Goal: Task Accomplishment & Management: Use online tool/utility

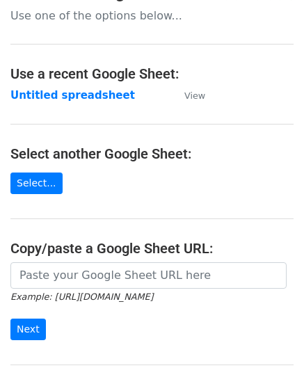
scroll to position [139, 0]
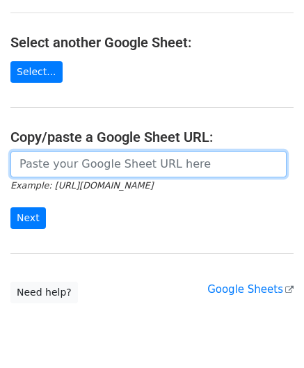
click at [49, 155] on input "url" at bounding box center [148, 164] width 276 height 26
paste input "https://docs.google.com/spreadsheets/d/1vbOoCaUBUKJ04inVy4wKy8UlMtJ5BzeNUbyxaOO…"
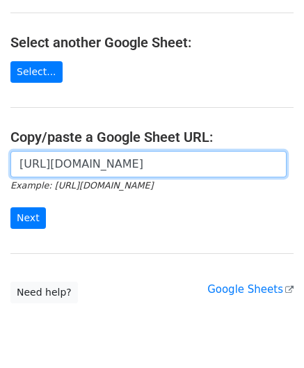
scroll to position [0, 310]
type input "https://docs.google.com/spreadsheets/d/1vbOoCaUBUKJ04inVy4wKy8UlMtJ5BzeNUbyxaOO…"
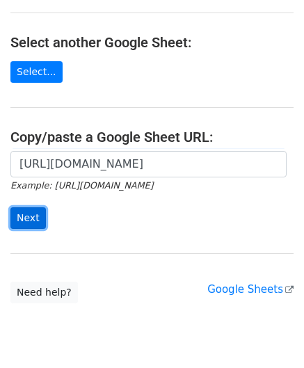
click at [29, 211] on input "Next" at bounding box center [27, 218] width 35 height 22
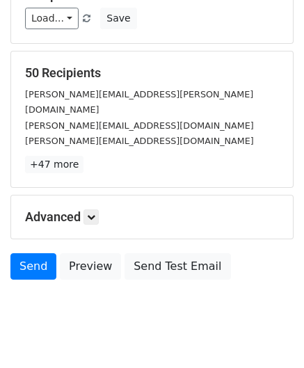
scroll to position [170, 0]
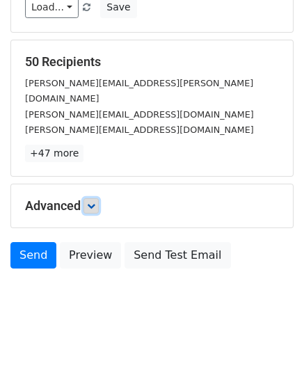
click at [93, 202] on icon at bounding box center [91, 206] width 8 height 8
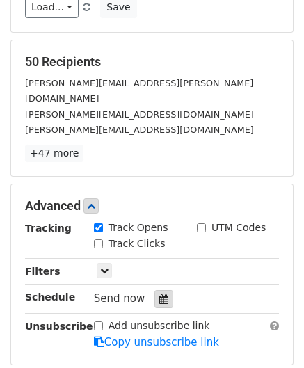
click at [159, 294] on icon at bounding box center [163, 299] width 9 height 10
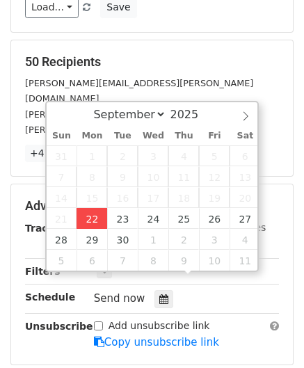
type input "[DATE] 12:00"
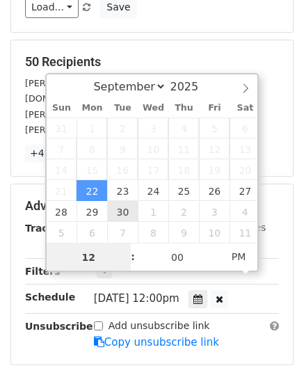
paste input "Hour"
type input "2"
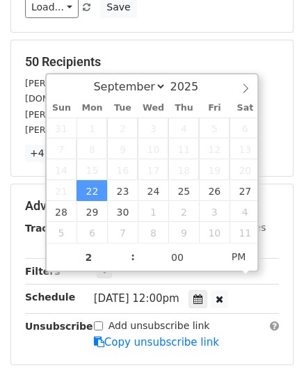
type input "[DATE] 14:00"
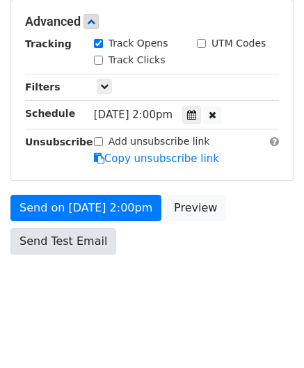
scroll to position [338, 0]
